Goal: Task Accomplishment & Management: Manage account settings

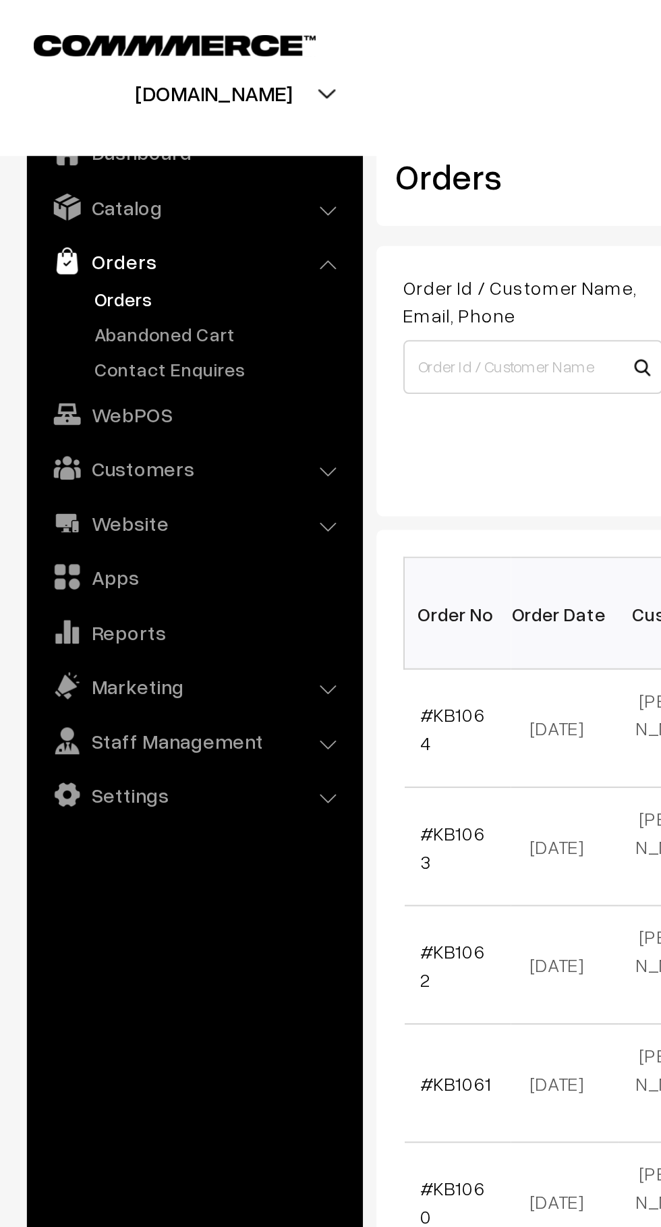
click at [121, 173] on link "Abandoned Cart" at bounding box center [111, 167] width 134 height 14
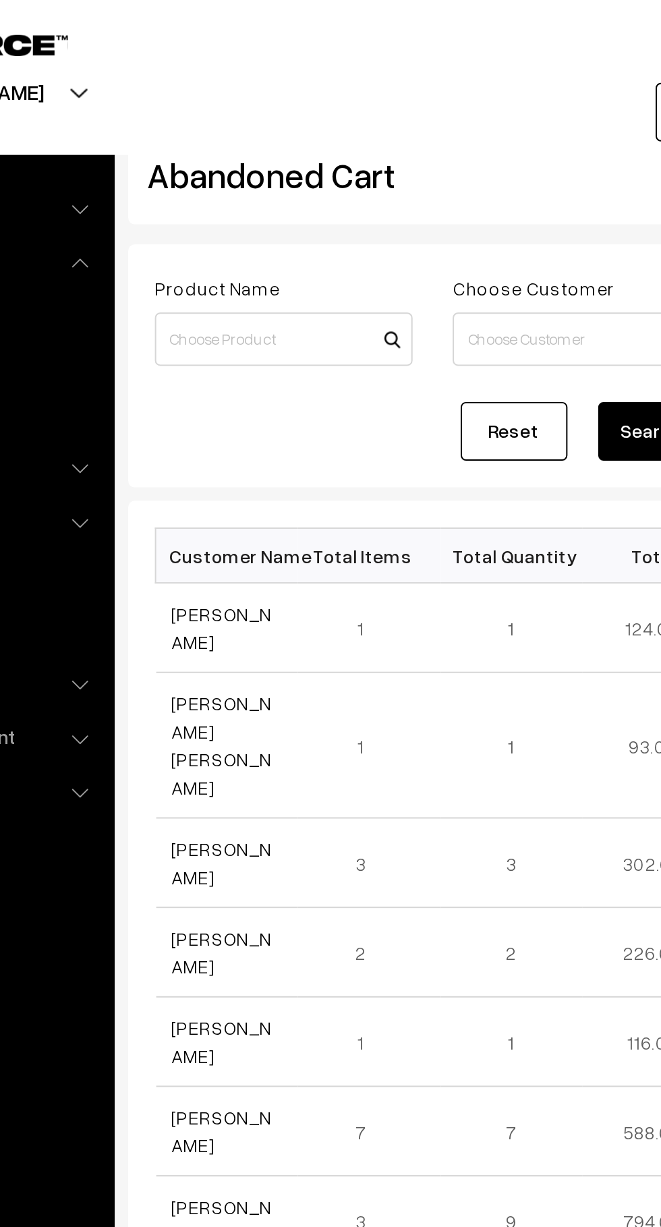
click at [247, 318] on link "[PERSON_NAME]" at bounding box center [236, 317] width 51 height 26
